Goal: Obtain resource: Obtain resource

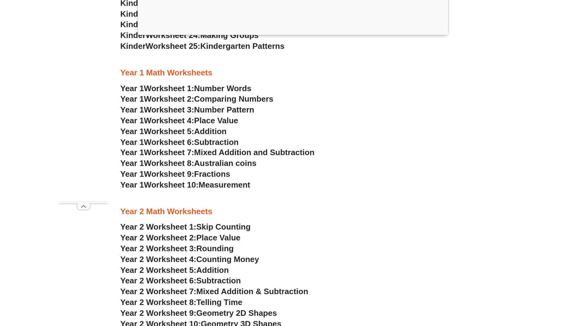
scroll to position [579, 0]
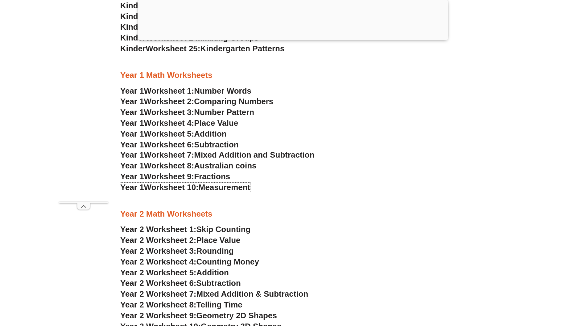
click at [227, 185] on span "Measurement" at bounding box center [225, 186] width 52 height 9
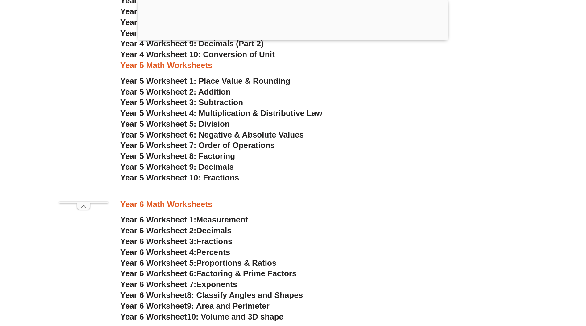
scroll to position [1194, 0]
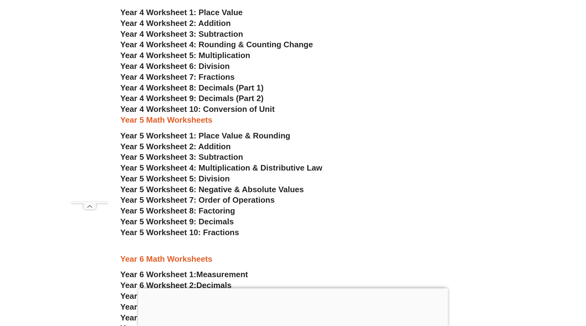
scroll to position [1083, 0]
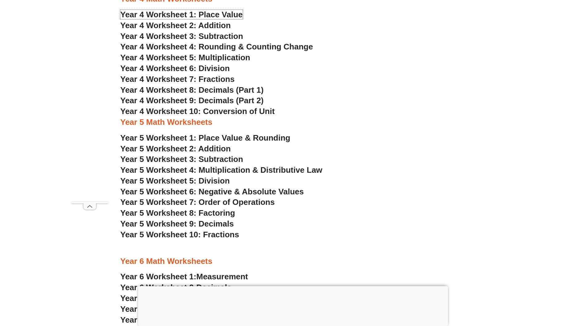
click at [235, 14] on span "Year 4 Worksheet 1: Place Value" at bounding box center [181, 14] width 123 height 9
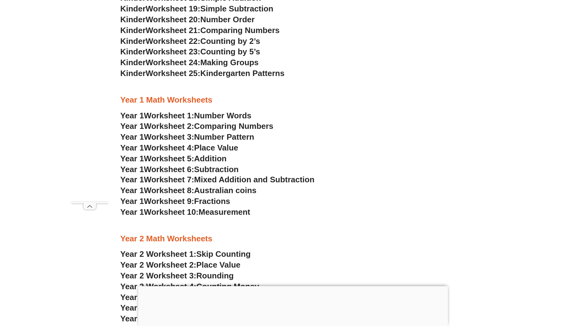
scroll to position [555, 0]
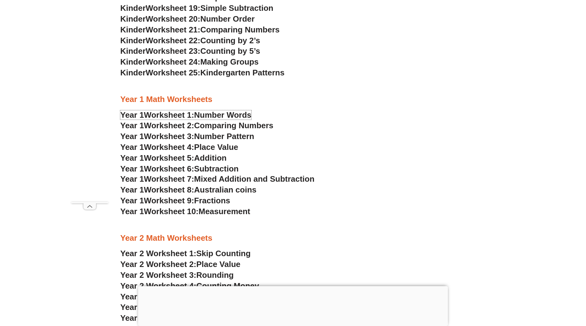
click at [227, 114] on span "Number Words" at bounding box center [222, 114] width 57 height 9
click at [234, 124] on span "Comparing Numbers" at bounding box center [233, 125] width 79 height 9
click at [246, 136] on span "Number Pattern" at bounding box center [224, 135] width 60 height 9
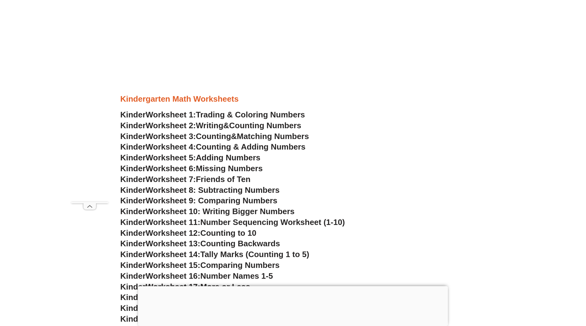
scroll to position [255, 0]
click at [228, 148] on span "Counting & Adding Numbers" at bounding box center [251, 146] width 110 height 9
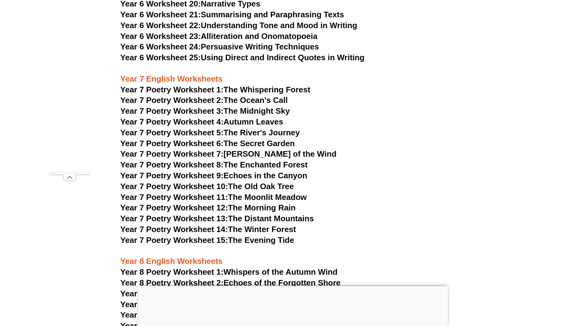
scroll to position [3809, 0]
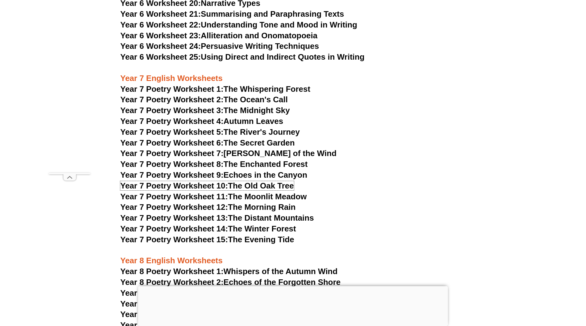
click at [190, 181] on span "Year 7 Poetry Worksheet 10:" at bounding box center [174, 185] width 108 height 9
